Goal: Task Accomplishment & Management: Use online tool/utility

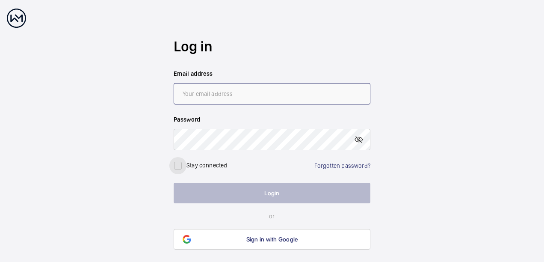
type input "[PERSON_NAME][EMAIL_ADDRESS][DOMAIN_NAME]"
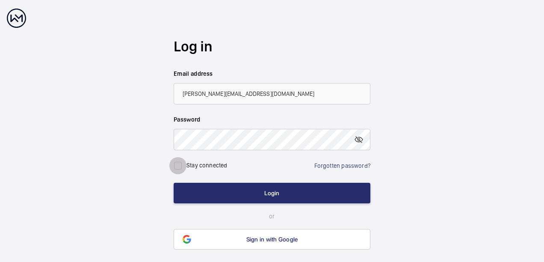
click at [179, 167] on input "checkbox" at bounding box center [177, 165] width 17 height 17
checkbox input "true"
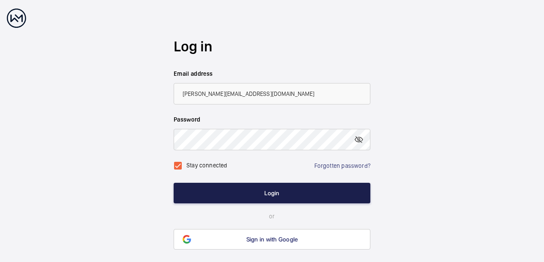
click at [238, 195] on button "Login" at bounding box center [272, 193] width 197 height 21
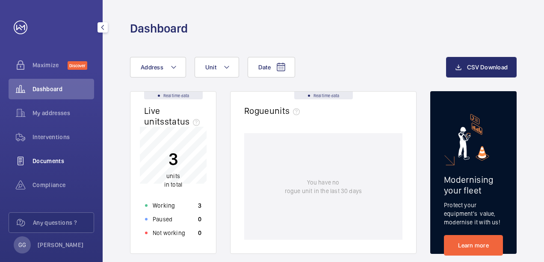
click at [45, 159] on span "Documents" at bounding box center [63, 160] width 62 height 9
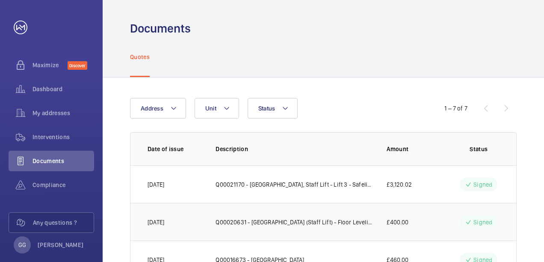
click at [263, 219] on p "Q00020631 - [GEOGRAPHIC_DATA] (Staff Lift) - Floor Leveling" at bounding box center [294, 222] width 157 height 9
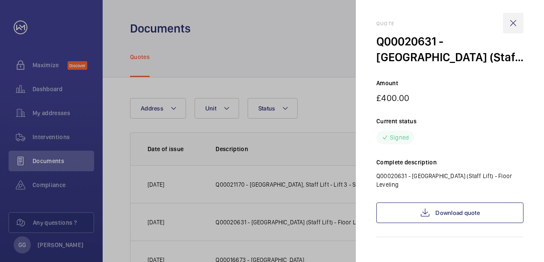
click at [517, 21] on wm-front-icon-button at bounding box center [513, 23] width 21 height 21
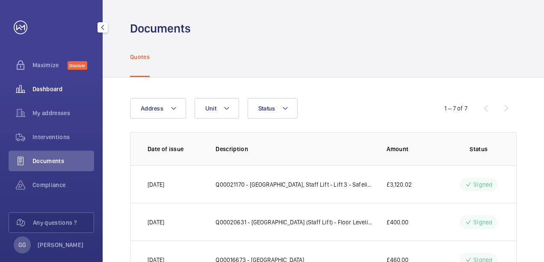
click at [43, 89] on span "Dashboard" at bounding box center [63, 89] width 62 height 9
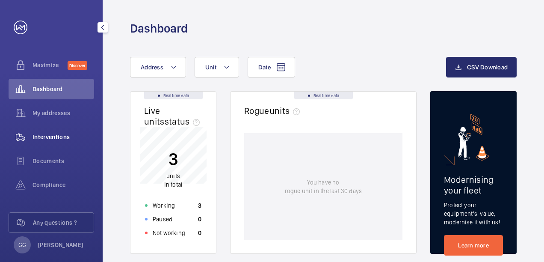
click at [47, 133] on span "Interventions" at bounding box center [63, 137] width 62 height 9
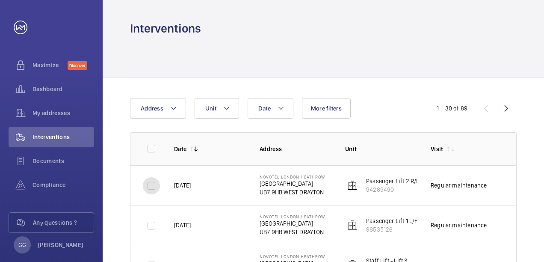
click at [153, 181] on input "checkbox" at bounding box center [151, 185] width 17 height 17
checkbox input "true"
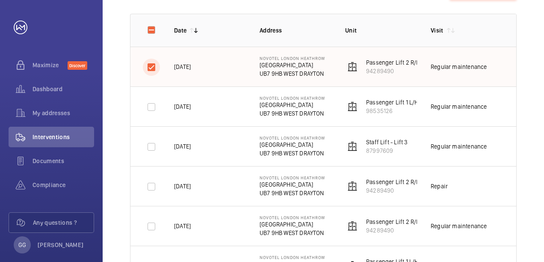
scroll to position [120, 0]
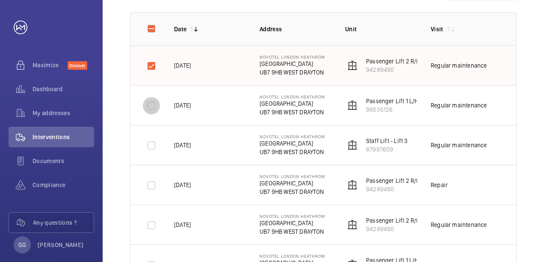
click at [151, 104] on input "checkbox" at bounding box center [151, 105] width 17 height 17
checkbox input "true"
click at [149, 147] on input "checkbox" at bounding box center [151, 145] width 17 height 17
checkbox input "true"
click at [152, 186] on input "checkbox" at bounding box center [151, 185] width 17 height 17
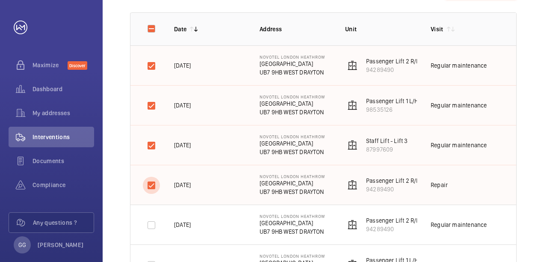
click at [148, 180] on input "checkbox" at bounding box center [151, 185] width 17 height 17
checkbox input "false"
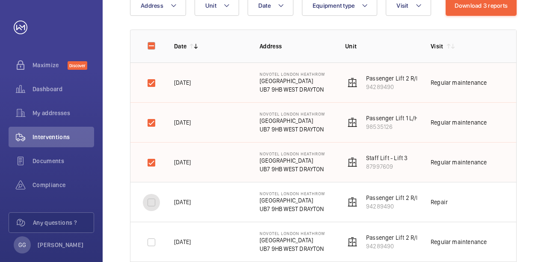
scroll to position [86, 0]
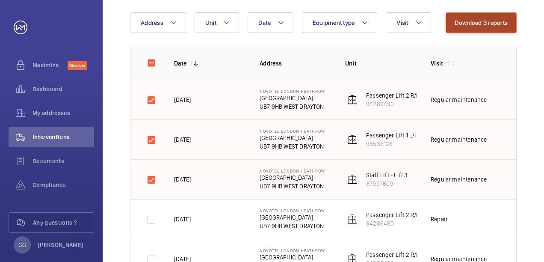
click at [483, 24] on button "Download 3 reports" at bounding box center [481, 22] width 71 height 21
click at [152, 101] on input "checkbox" at bounding box center [151, 100] width 17 height 17
checkbox input "false"
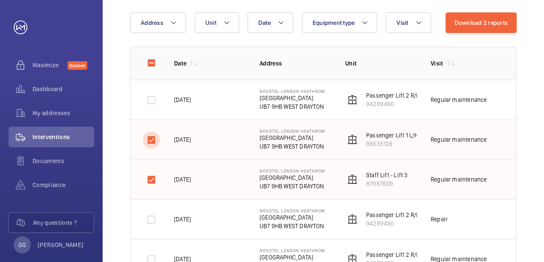
click at [156, 137] on input "checkbox" at bounding box center [151, 139] width 17 height 17
checkbox input "false"
click at [155, 173] on input "checkbox" at bounding box center [151, 179] width 17 height 17
checkbox input "false"
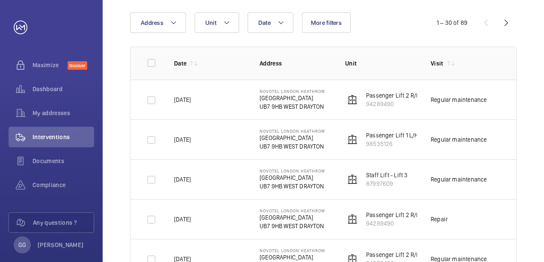
click at [236, 220] on td "[DATE]" at bounding box center [203, 219] width 86 height 40
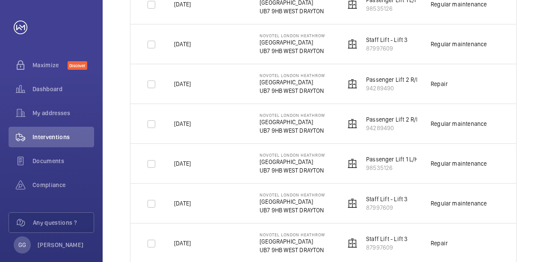
scroll to position [222, 0]
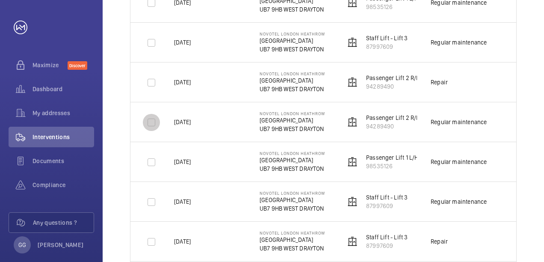
click at [152, 122] on input "checkbox" at bounding box center [151, 122] width 17 height 17
checkbox input "true"
click at [149, 163] on input "checkbox" at bounding box center [151, 162] width 17 height 17
checkbox input "true"
click at [154, 198] on input "checkbox" at bounding box center [151, 201] width 17 height 17
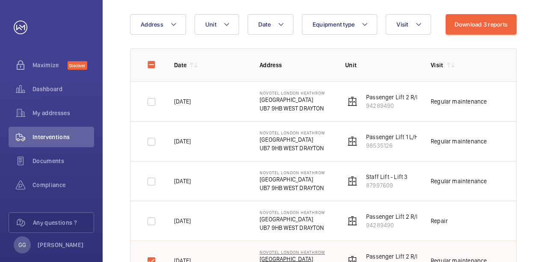
scroll to position [68, 0]
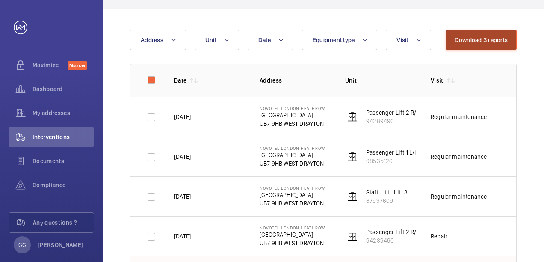
click at [460, 44] on button "Download 3 reports" at bounding box center [481, 40] width 71 height 21
click at [237, 182] on td "[DATE]" at bounding box center [203, 196] width 86 height 40
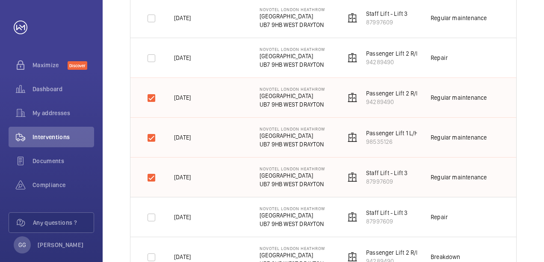
scroll to position [257, 0]
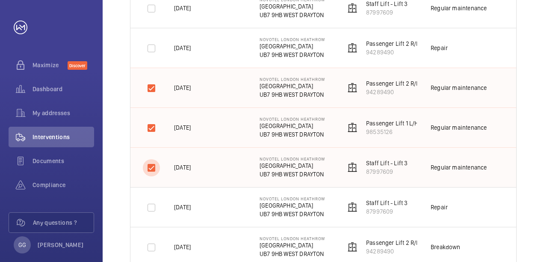
click at [149, 168] on input "checkbox" at bounding box center [151, 167] width 17 height 17
checkbox input "false"
drag, startPoint x: 151, startPoint y: 128, endPoint x: 151, endPoint y: 87, distance: 40.6
click at [0, 0] on tbody "[DATE] NOVOTEL LONDON [STREET_ADDRESS] WEST DRAYTON Passenger Lift 2 R/H 942894…" at bounding box center [0, 0] width 0 height 0
click at [151, 87] on input "checkbox" at bounding box center [151, 88] width 17 height 17
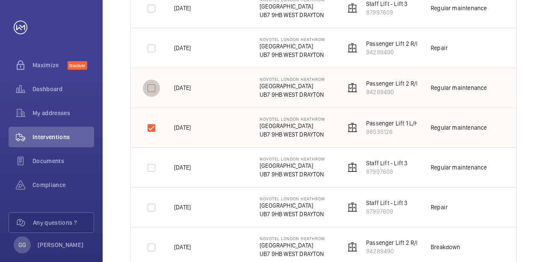
checkbox input "false"
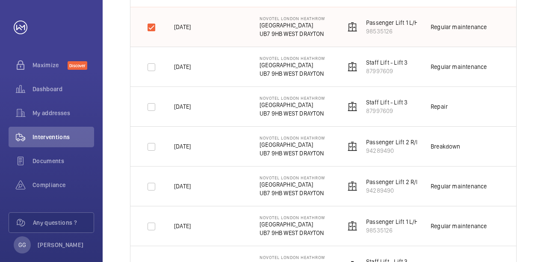
scroll to position [359, 0]
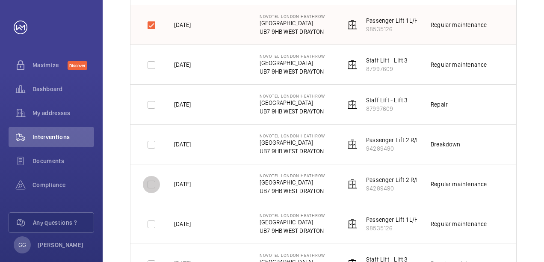
click at [145, 183] on input "checkbox" at bounding box center [151, 184] width 17 height 17
checkbox input "true"
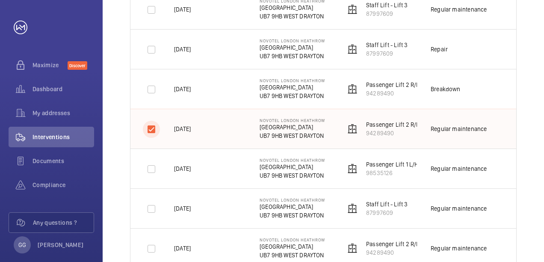
scroll to position [428, 0]
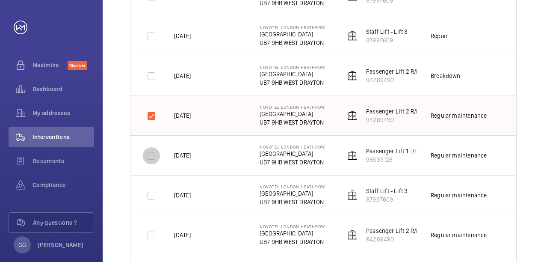
click at [150, 155] on input "checkbox" at bounding box center [151, 155] width 17 height 17
checkbox input "true"
click at [150, 192] on input "checkbox" at bounding box center [151, 195] width 17 height 17
checkbox input "true"
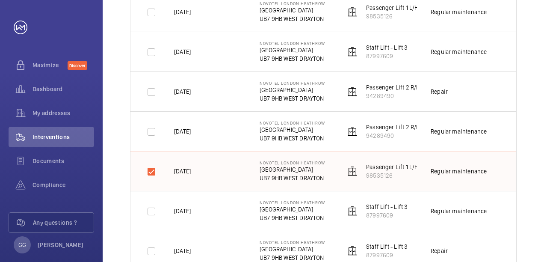
scroll to position [308, 0]
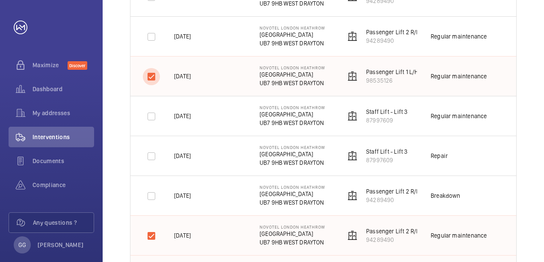
click at [153, 77] on input "checkbox" at bounding box center [151, 76] width 17 height 17
checkbox input "false"
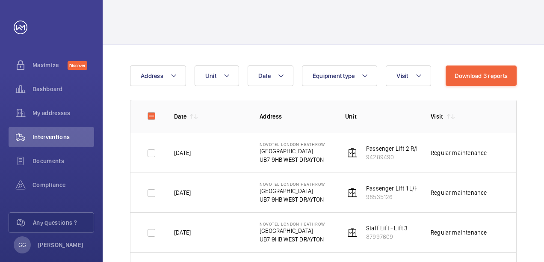
scroll to position [17, 0]
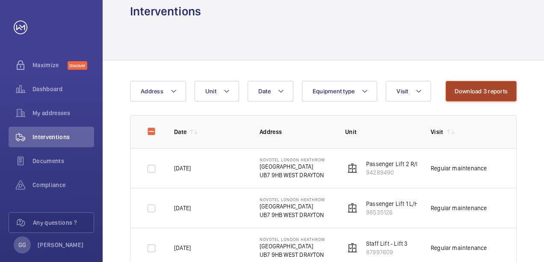
click at [455, 91] on button "Download 3 reports" at bounding box center [481, 91] width 71 height 21
click at [513, 88] on button "Download 3 reports" at bounding box center [481, 91] width 71 height 21
click at [220, 168] on td "[DATE]" at bounding box center [203, 168] width 86 height 40
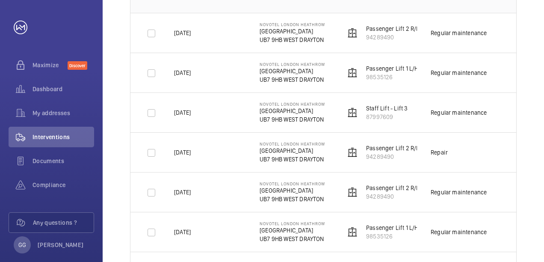
scroll to position [171, 0]
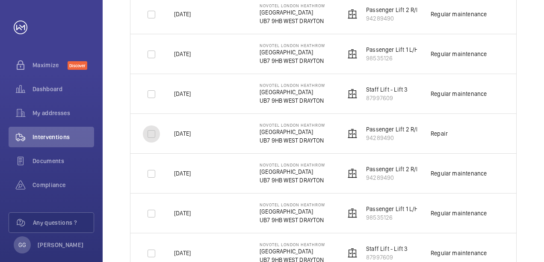
click at [150, 132] on input "checkbox" at bounding box center [151, 133] width 17 height 17
checkbox input "true"
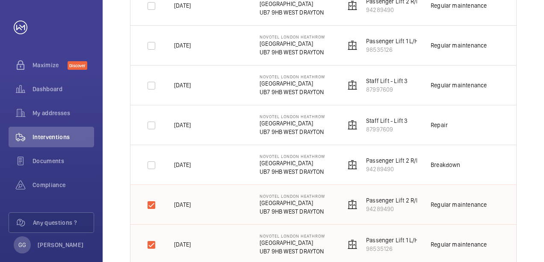
scroll to position [342, 0]
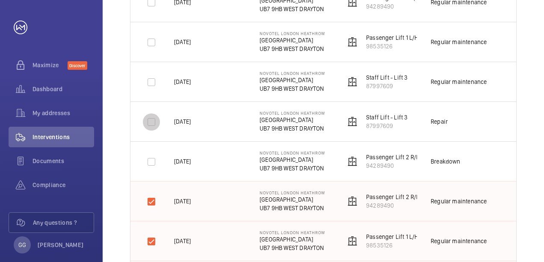
click at [150, 126] on input "checkbox" at bounding box center [151, 121] width 17 height 17
checkbox input "true"
click at [151, 163] on input "checkbox" at bounding box center [151, 161] width 17 height 17
checkbox input "true"
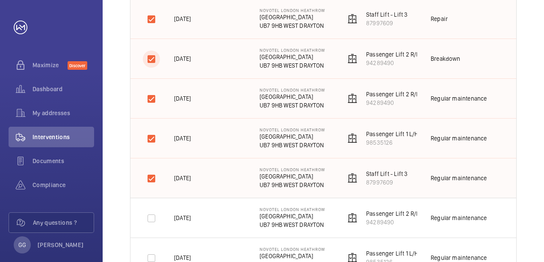
scroll to position [462, 0]
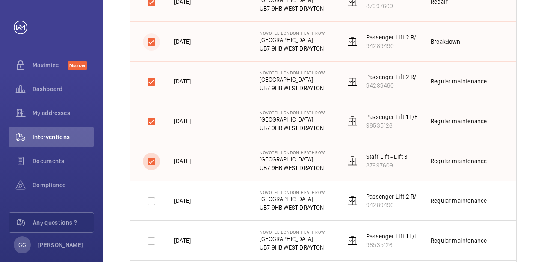
click at [151, 163] on input "checkbox" at bounding box center [151, 161] width 17 height 17
checkbox input "false"
click at [148, 121] on input "checkbox" at bounding box center [151, 121] width 17 height 17
checkbox input "false"
click at [153, 83] on input "checkbox" at bounding box center [151, 81] width 17 height 17
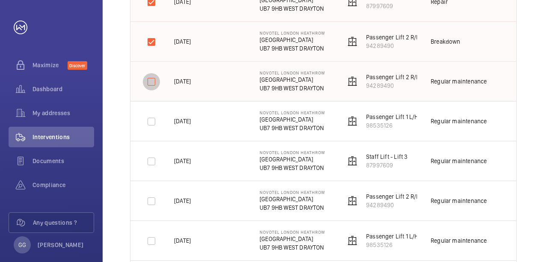
checkbox input "false"
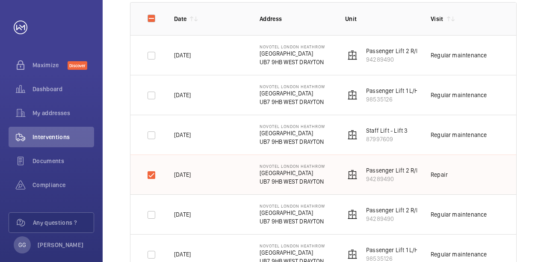
scroll to position [103, 0]
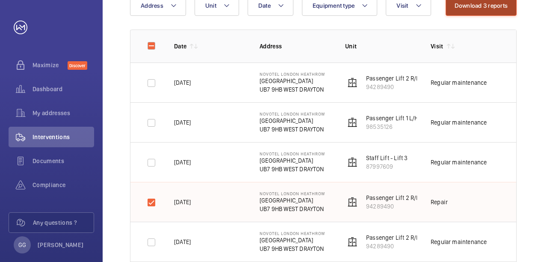
click at [474, 10] on button "Download 3 reports" at bounding box center [481, 5] width 71 height 21
click at [225, 171] on td "[DATE]" at bounding box center [203, 162] width 86 height 40
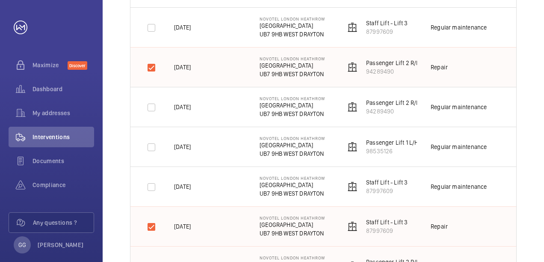
scroll to position [239, 0]
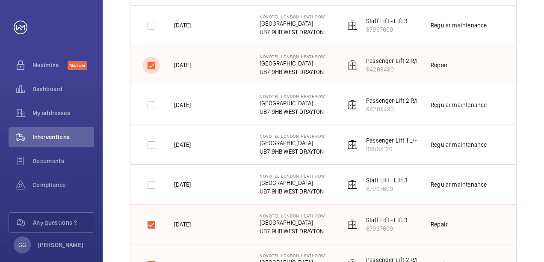
click at [150, 68] on input "checkbox" at bounding box center [151, 65] width 17 height 17
checkbox input "false"
click at [154, 221] on input "checkbox" at bounding box center [151, 224] width 17 height 17
checkbox input "false"
click at [152, 257] on input "checkbox" at bounding box center [151, 264] width 17 height 17
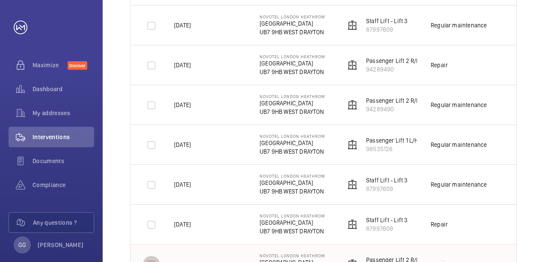
checkbox input "false"
